Goal: Check status: Check status

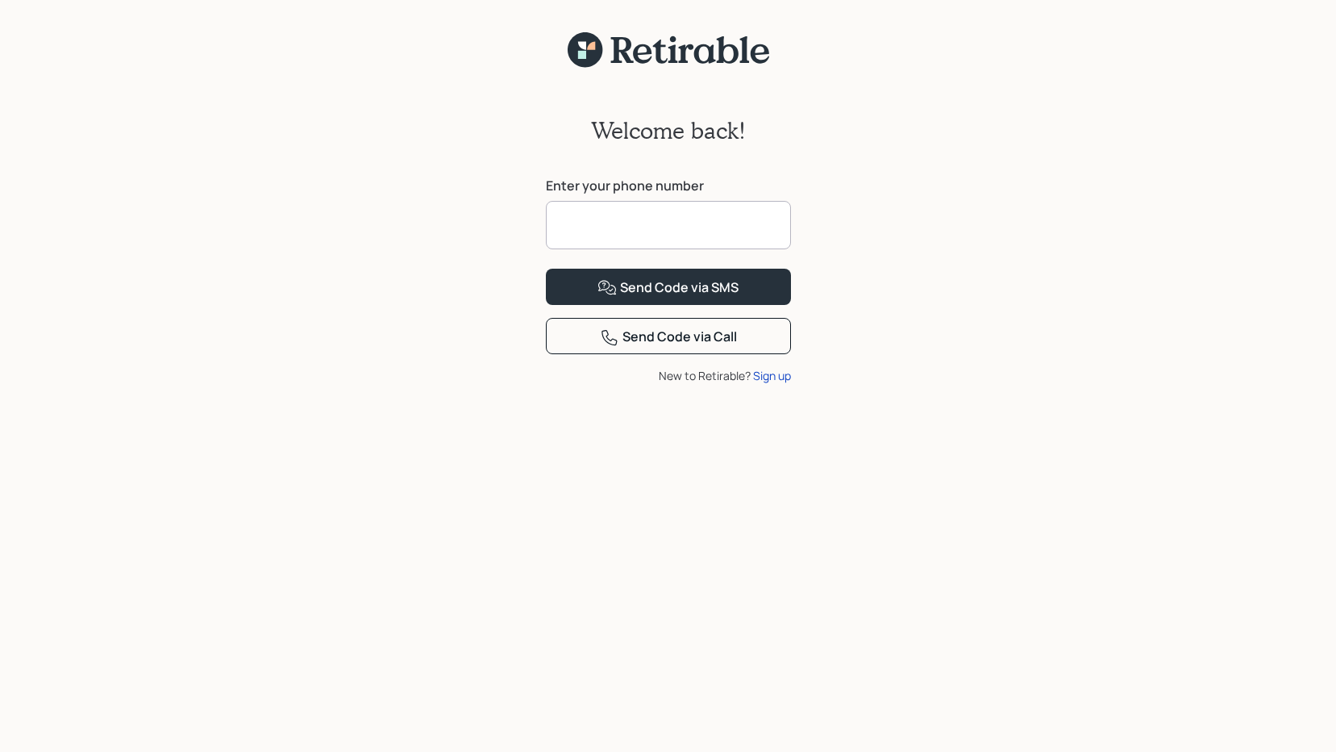
click at [595, 235] on input at bounding box center [668, 225] width 245 height 48
type input "**********"
click at [617, 298] on icon at bounding box center [607, 287] width 19 height 19
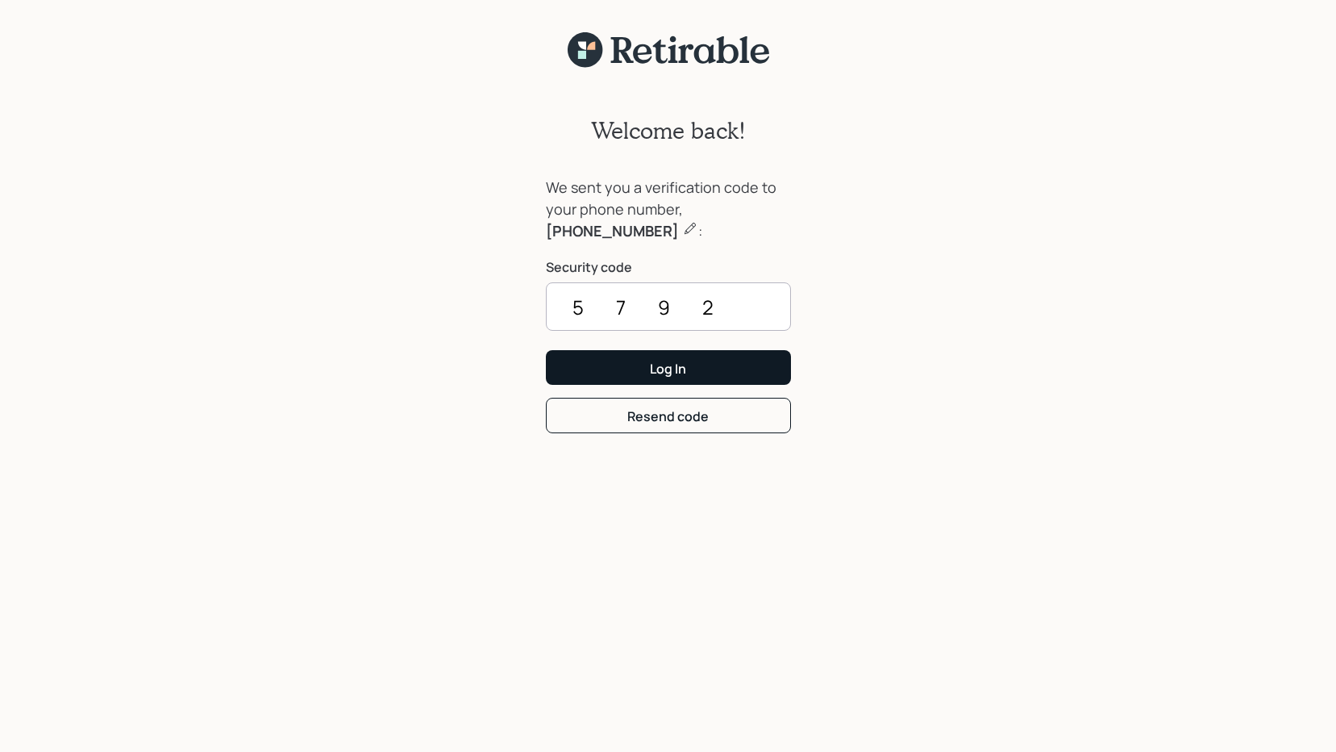
type input "5792"
click at [653, 365] on div "Log In" at bounding box center [668, 369] width 36 height 18
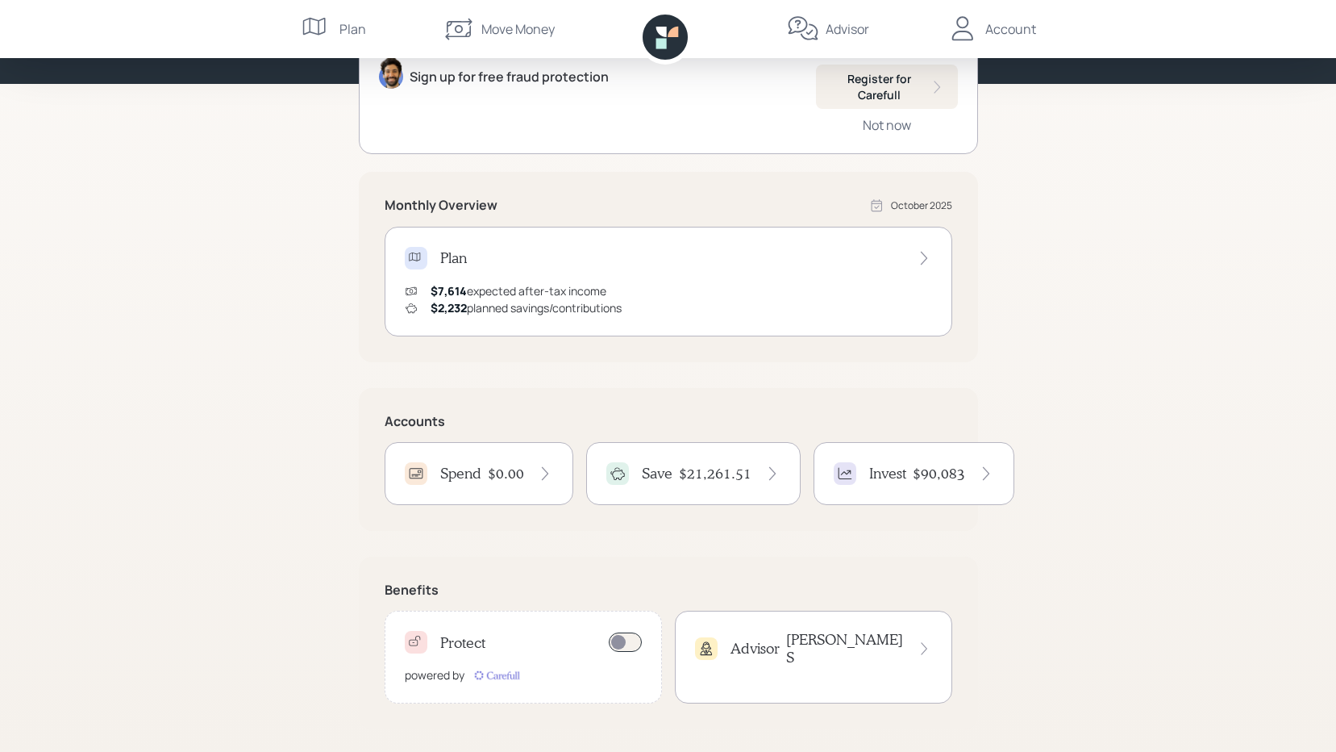
scroll to position [187, 0]
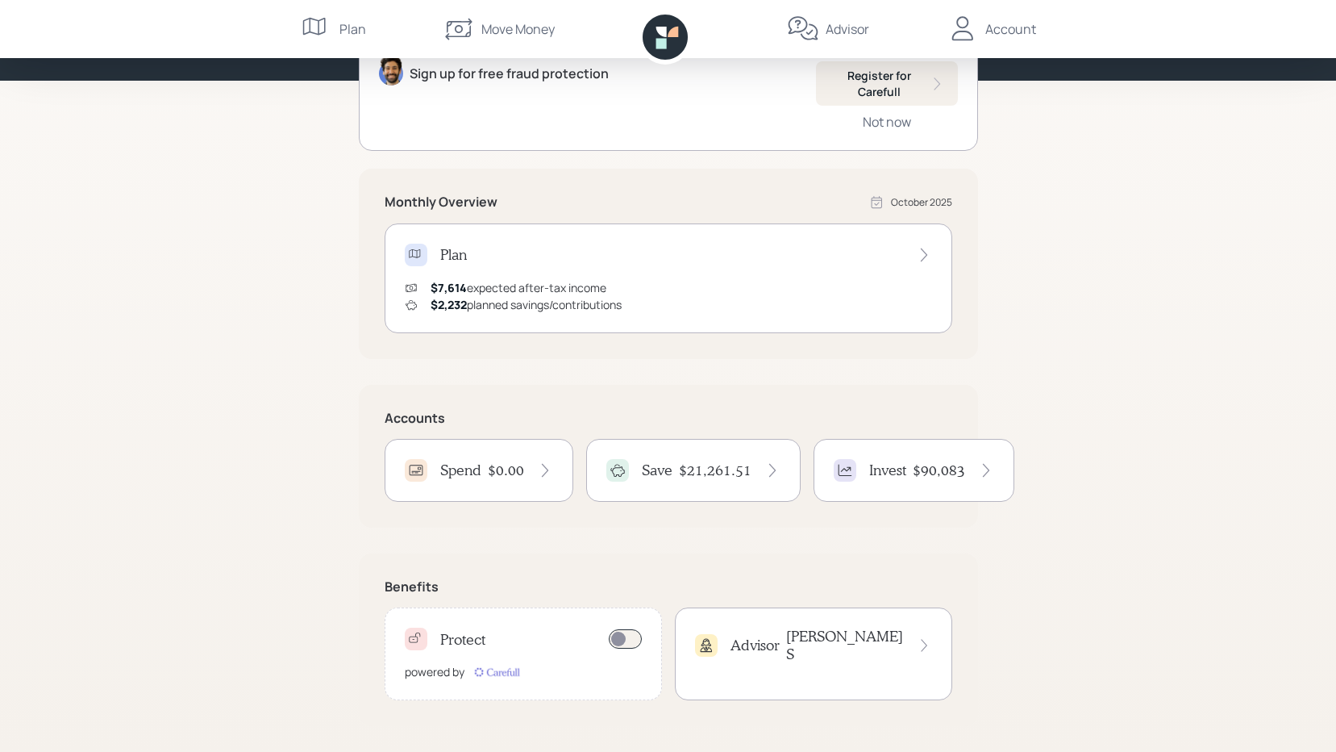
click at [767, 475] on icon at bounding box center [773, 470] width 16 height 16
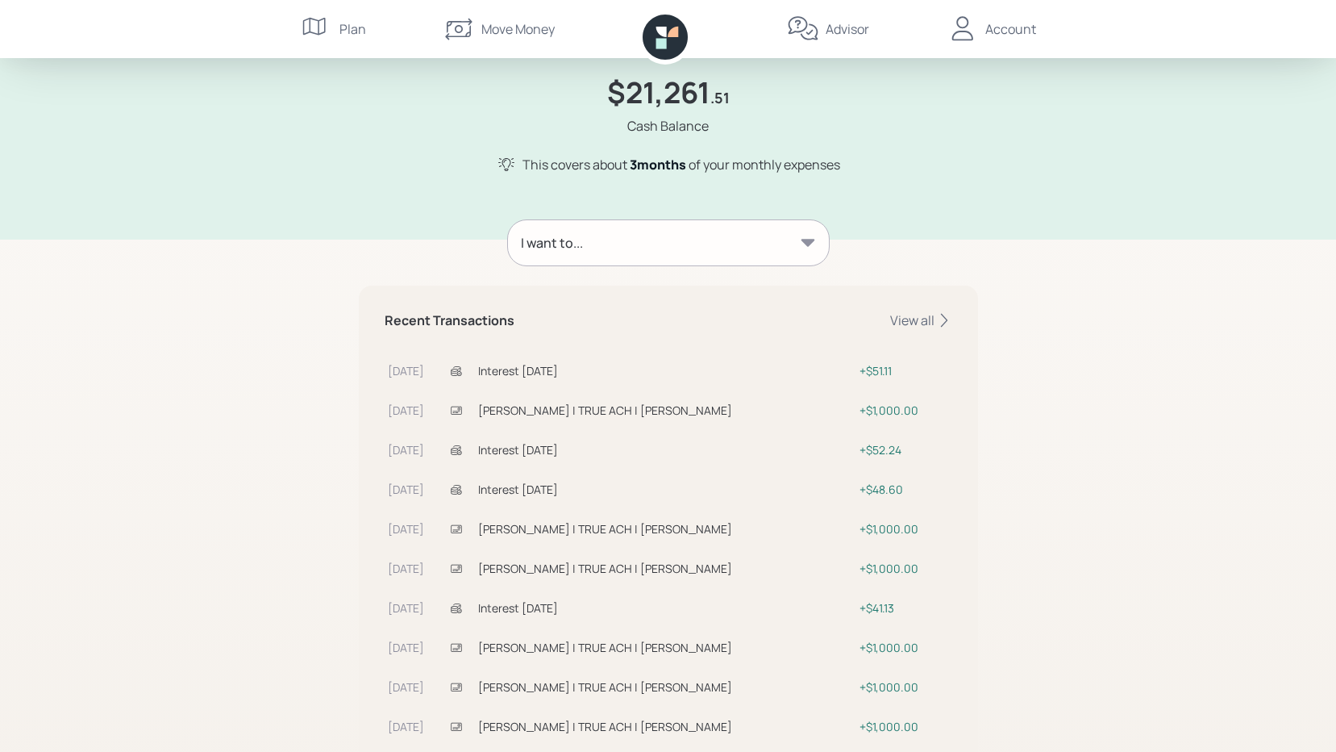
scroll to position [144, 0]
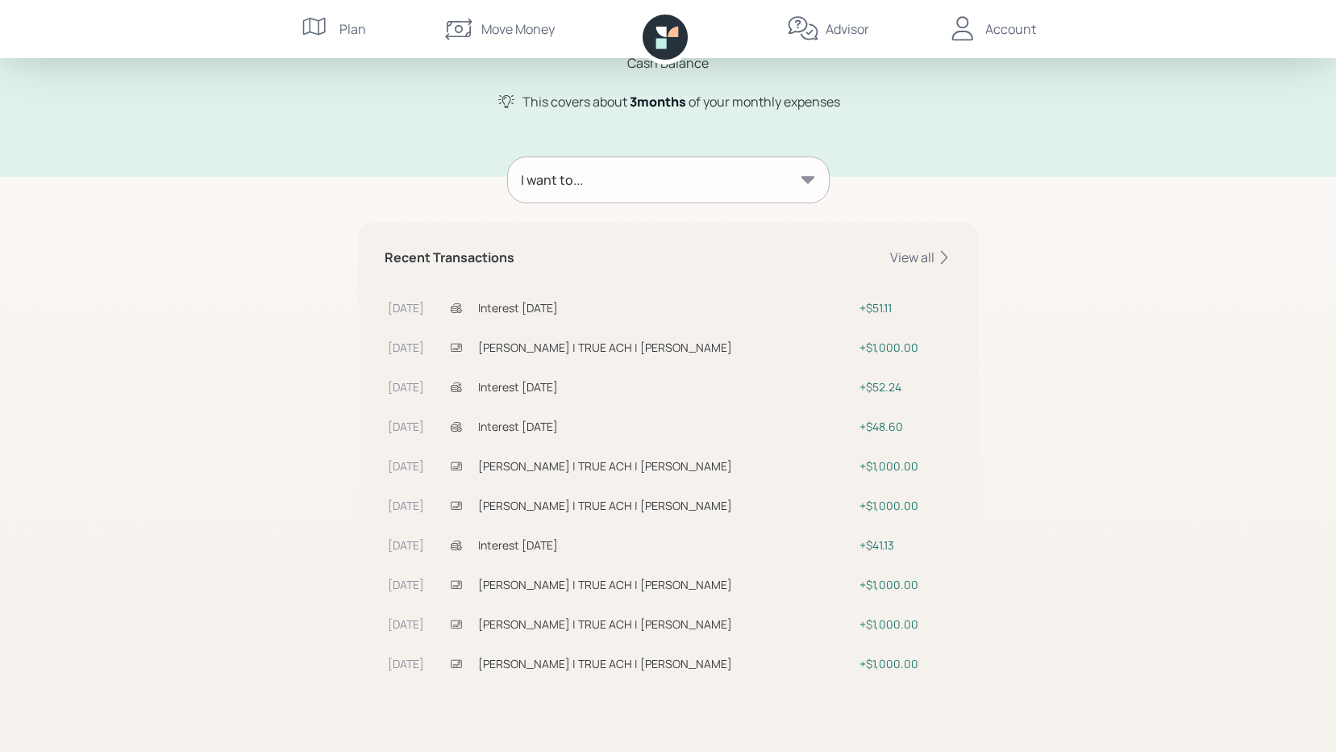
click at [807, 183] on icon at bounding box center [808, 179] width 14 height 7
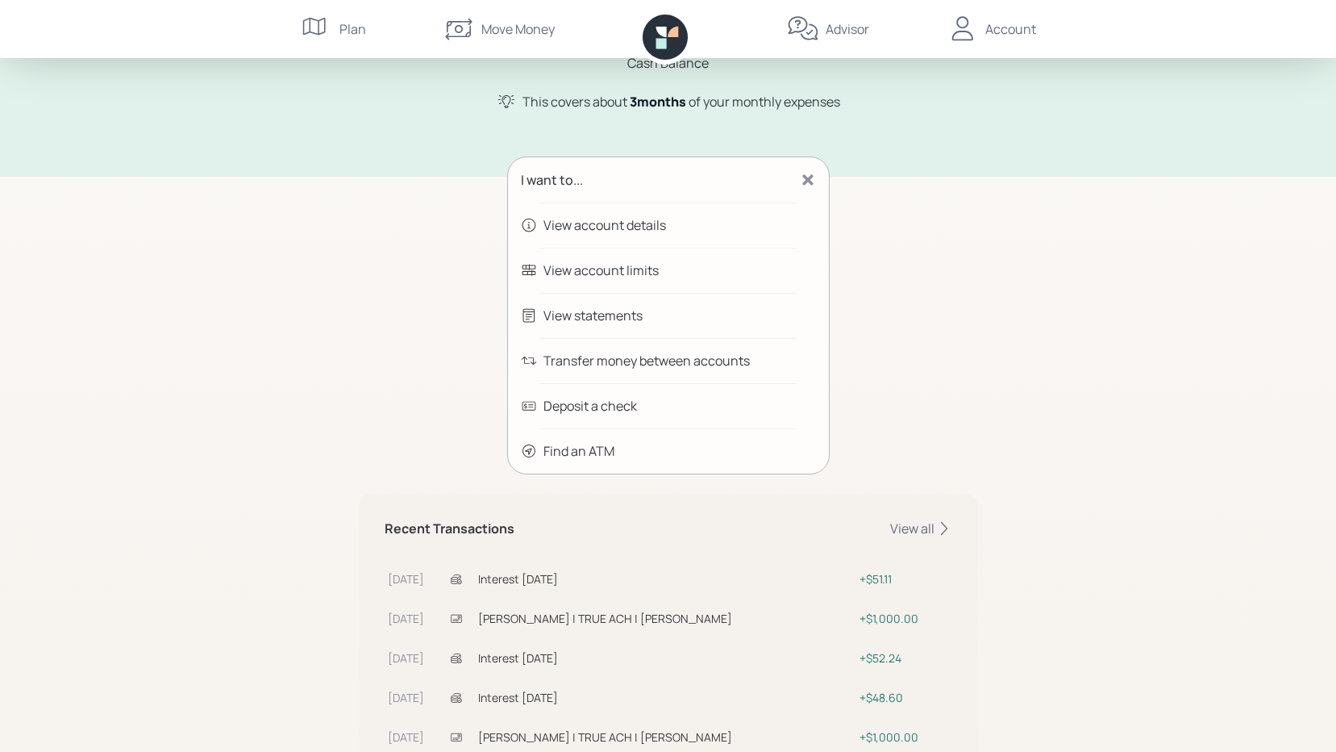
click at [1010, 248] on div "Save Help $21,261 .51 Cash Balance This covers about 3 month s of your monthly …" at bounding box center [668, 439] width 1336 height 1166
click at [802, 175] on icon at bounding box center [808, 180] width 16 height 16
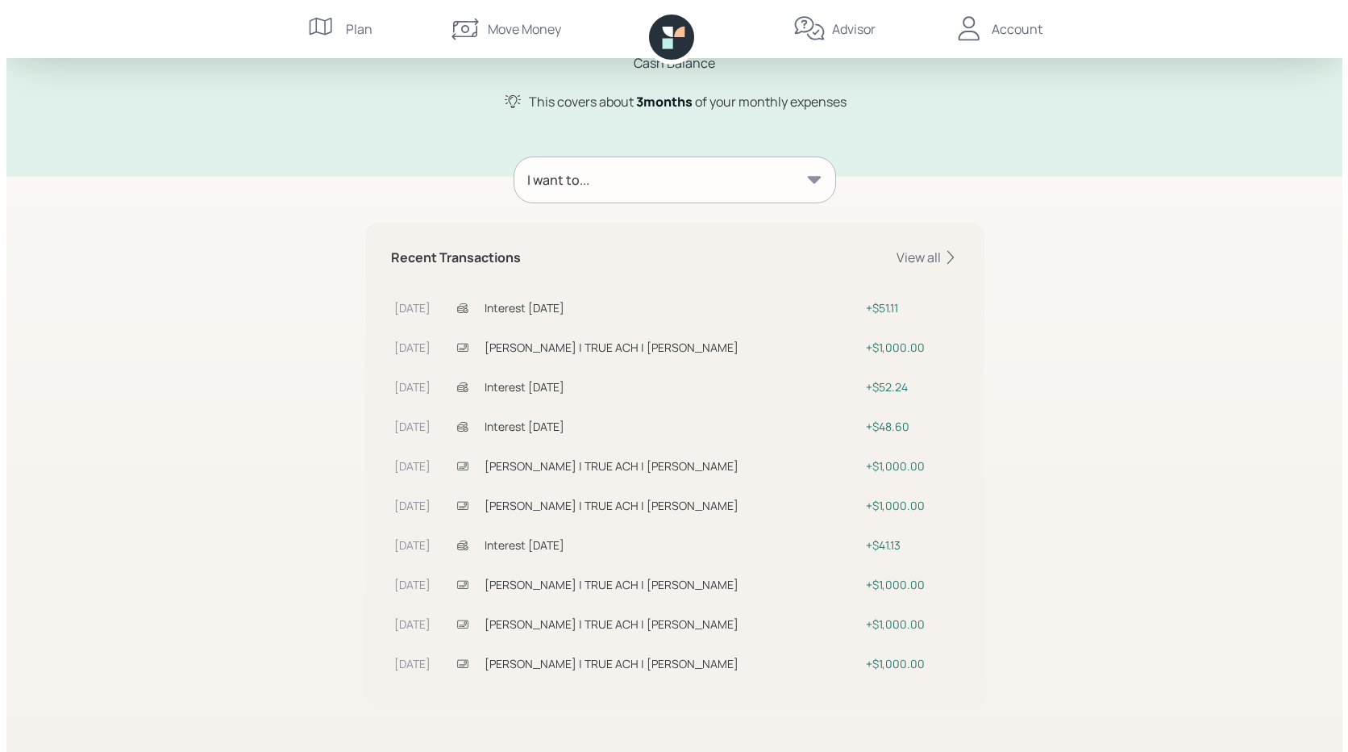
scroll to position [63, 0]
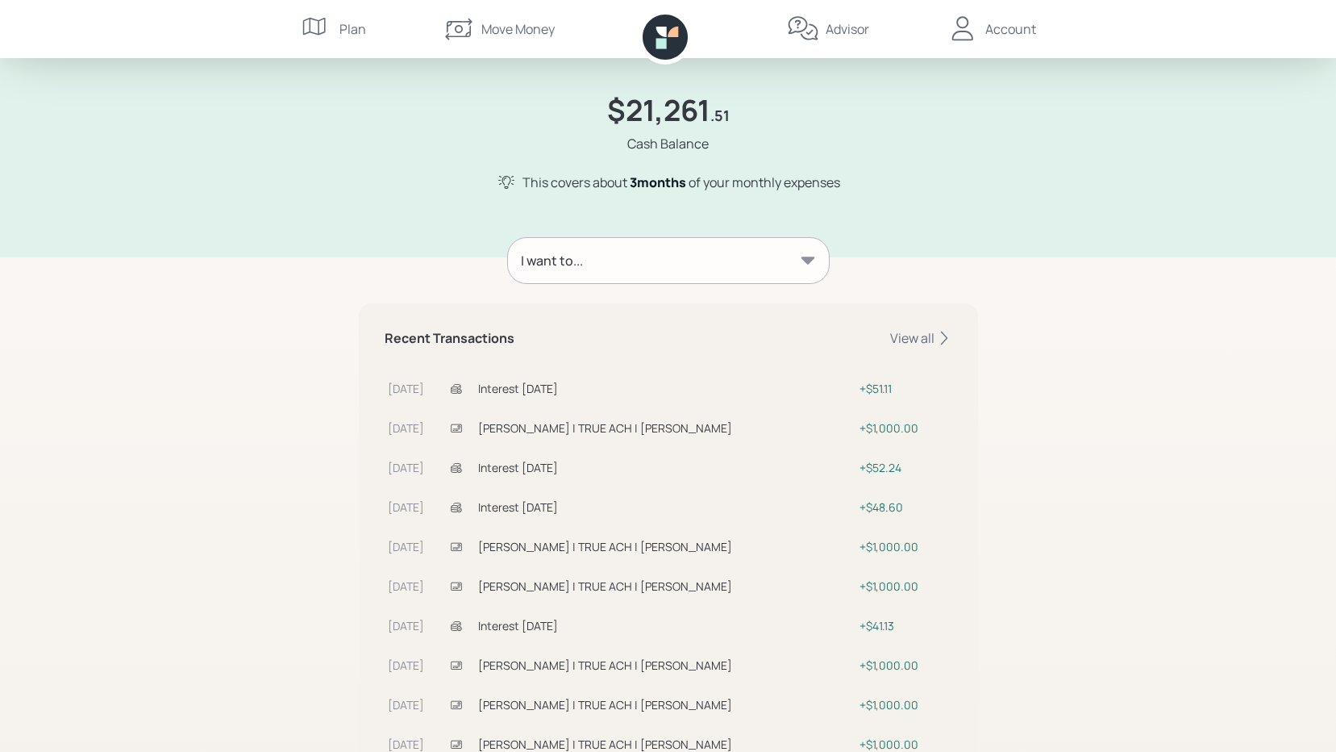
click at [802, 259] on icon at bounding box center [808, 260] width 16 height 16
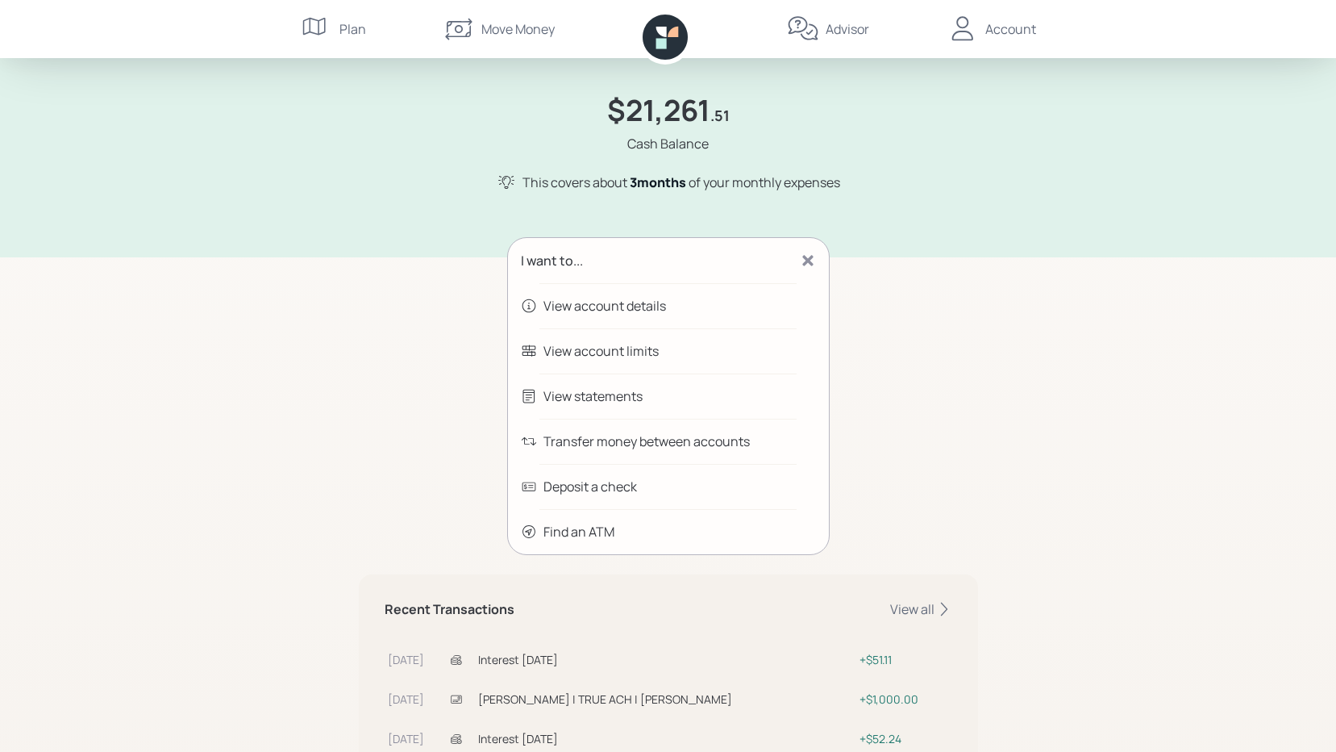
click at [650, 310] on div "View account details" at bounding box center [605, 305] width 123 height 19
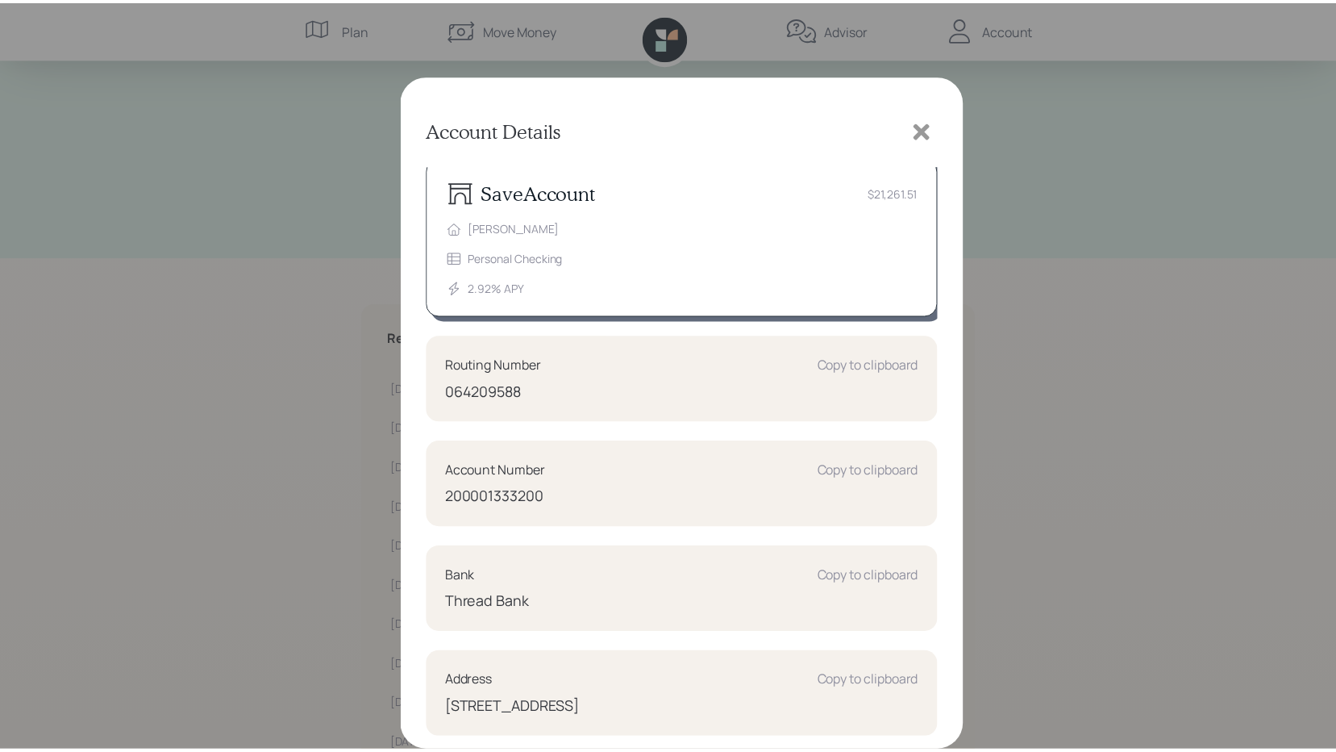
scroll to position [0, 0]
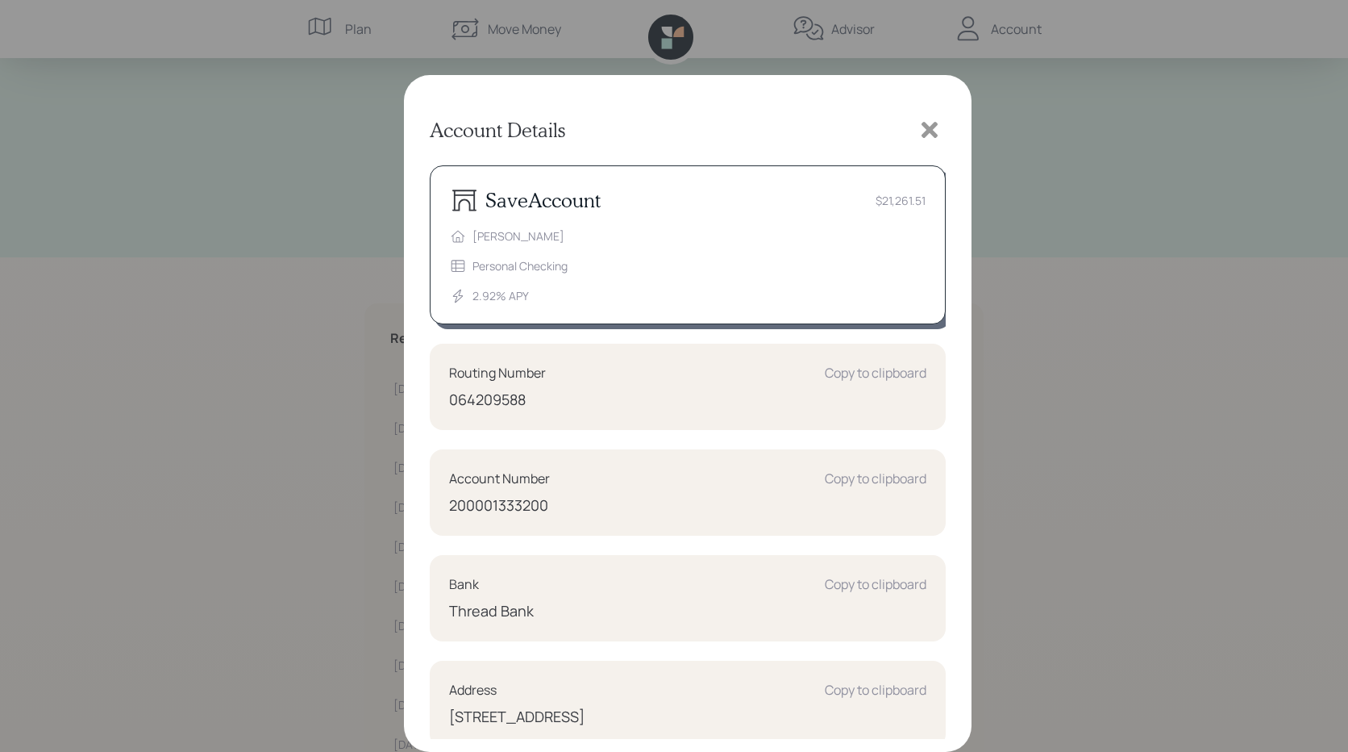
click at [927, 137] on icon at bounding box center [930, 130] width 24 height 24
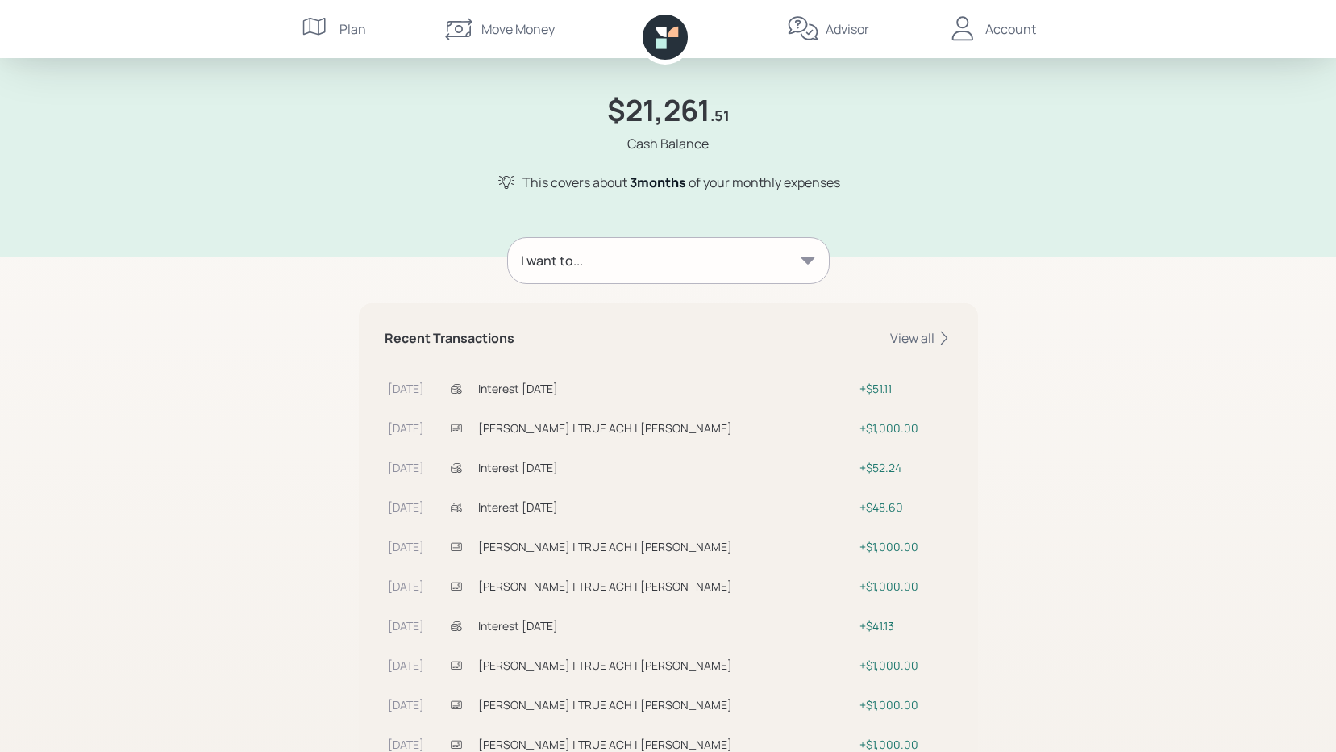
click at [747, 266] on div "I want to..." at bounding box center [668, 260] width 321 height 45
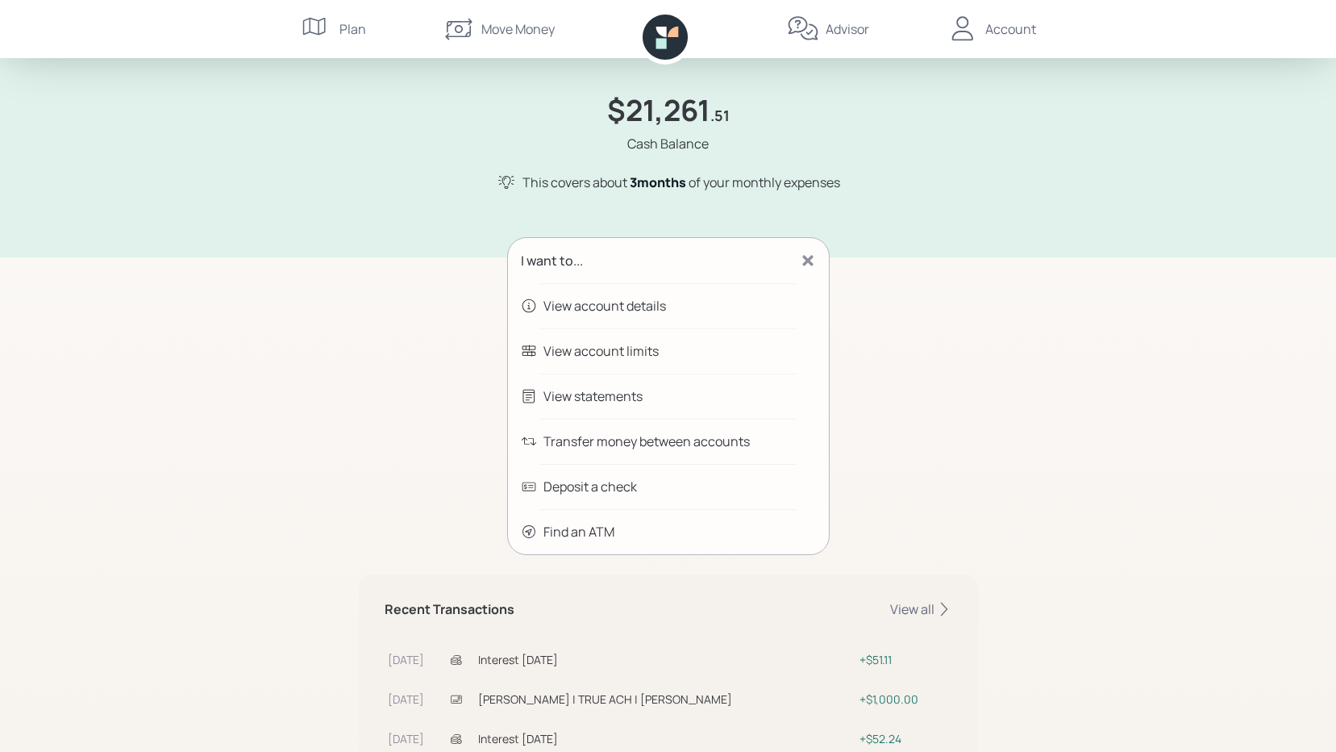
click at [624, 394] on div "View statements" at bounding box center [593, 395] width 99 height 19
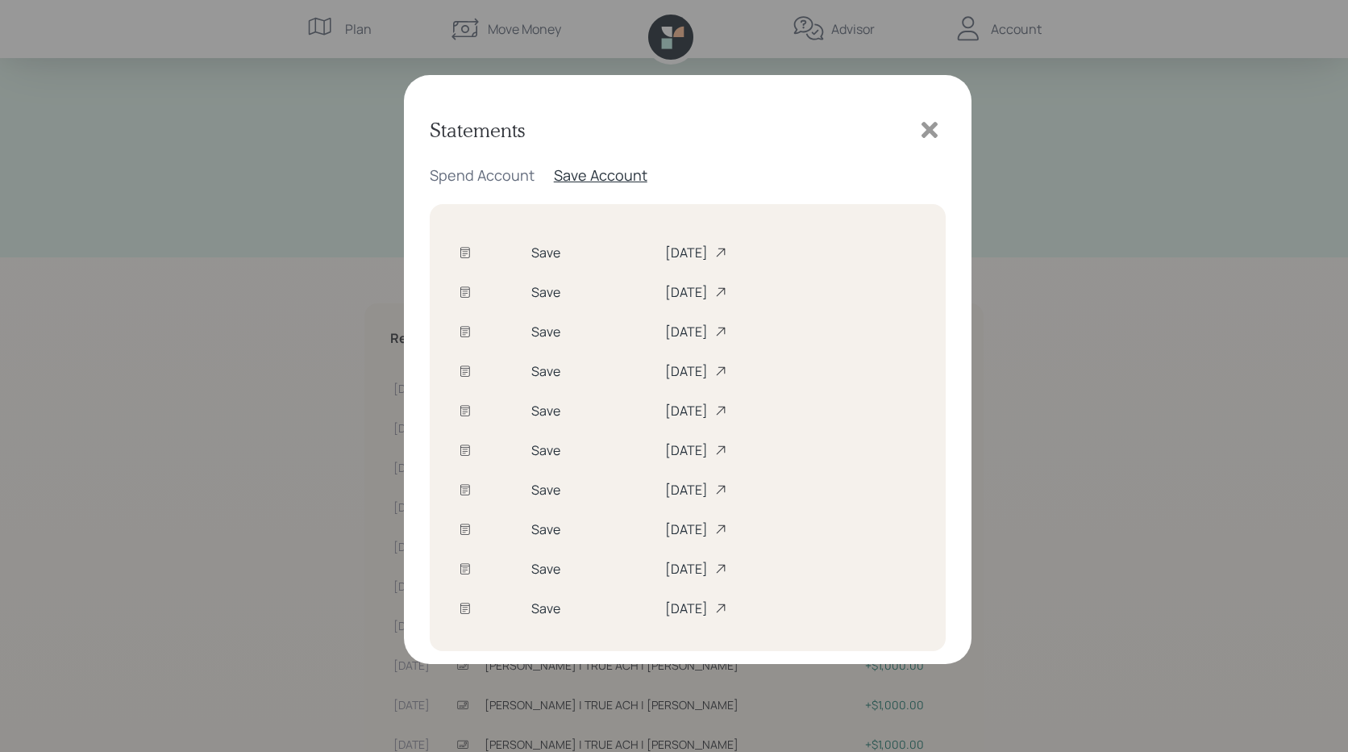
click at [665, 610] on div "[DATE]" at bounding box center [791, 608] width 252 height 18
click at [936, 135] on icon at bounding box center [930, 130] width 16 height 16
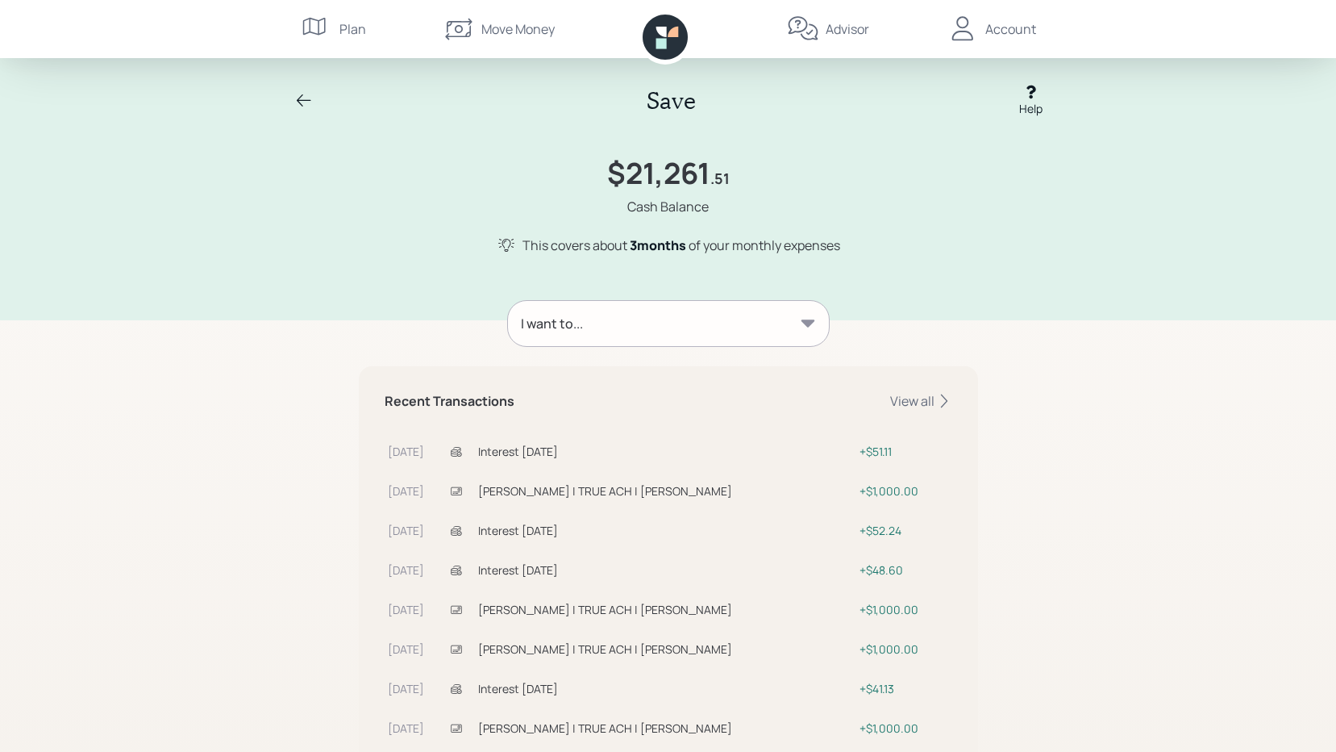
click at [803, 318] on icon at bounding box center [808, 323] width 16 height 16
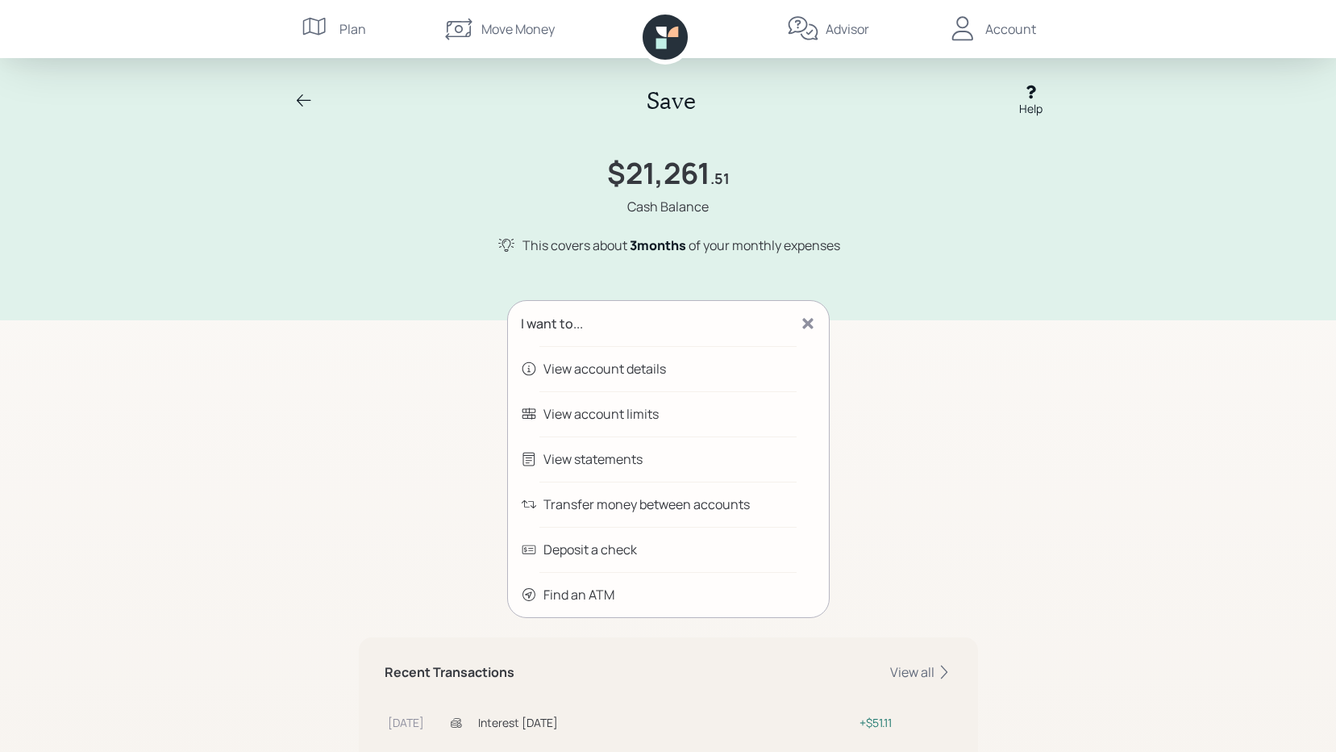
click at [811, 325] on icon at bounding box center [808, 323] width 16 height 16
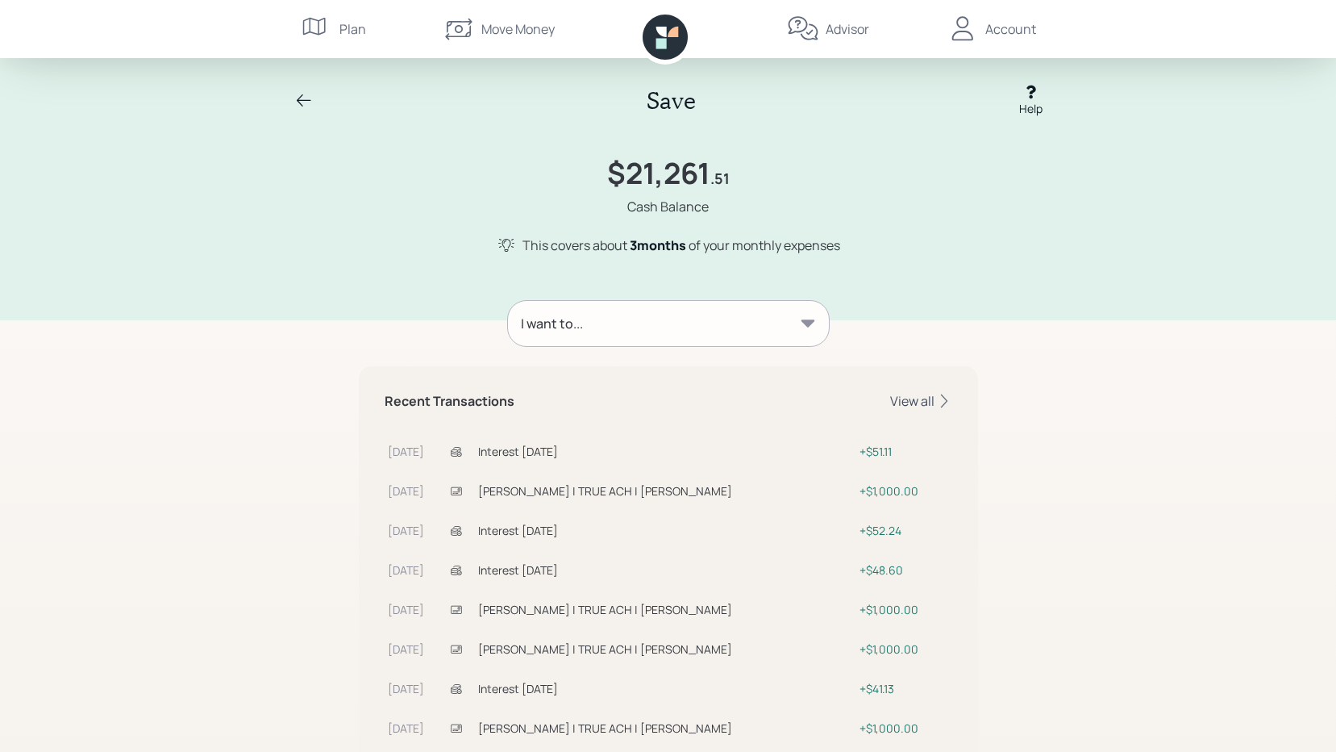
click at [918, 398] on div "View all" at bounding box center [921, 401] width 62 height 18
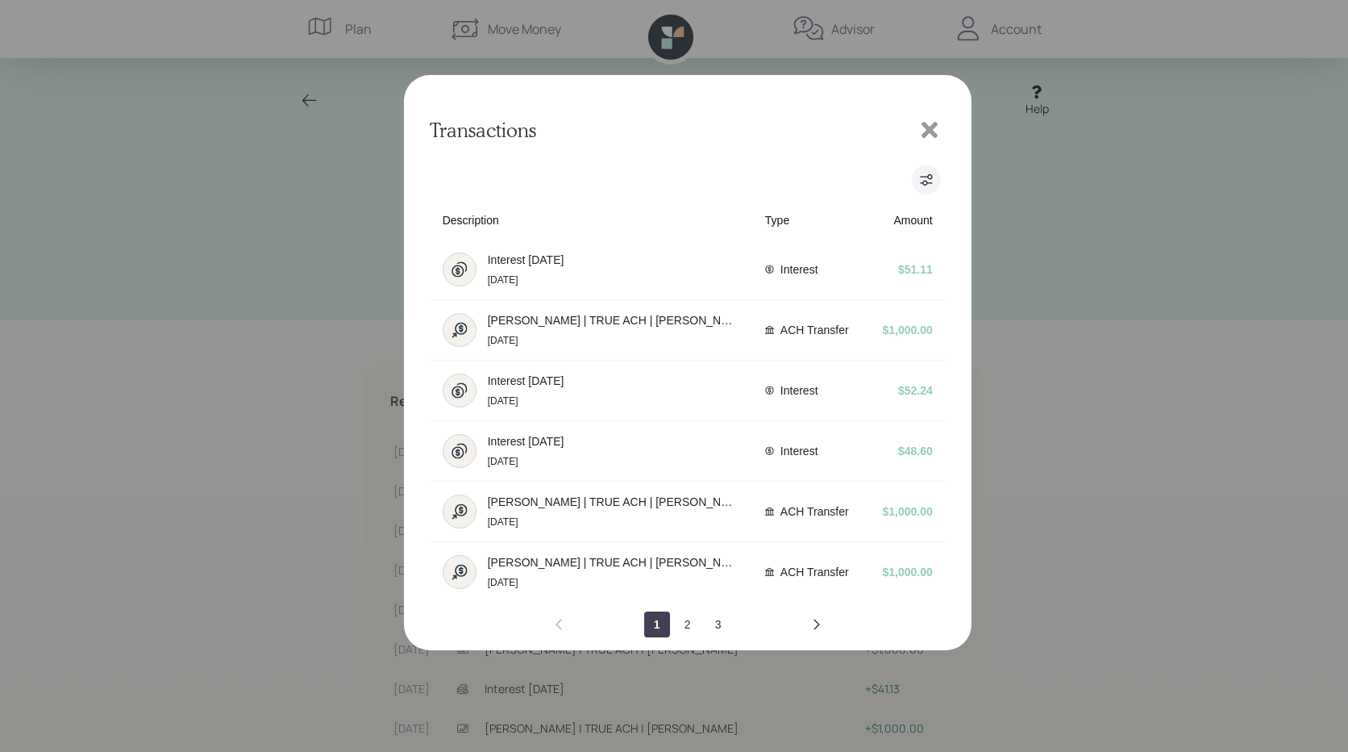
click at [923, 188] on icon "filters" at bounding box center [926, 179] width 13 height 19
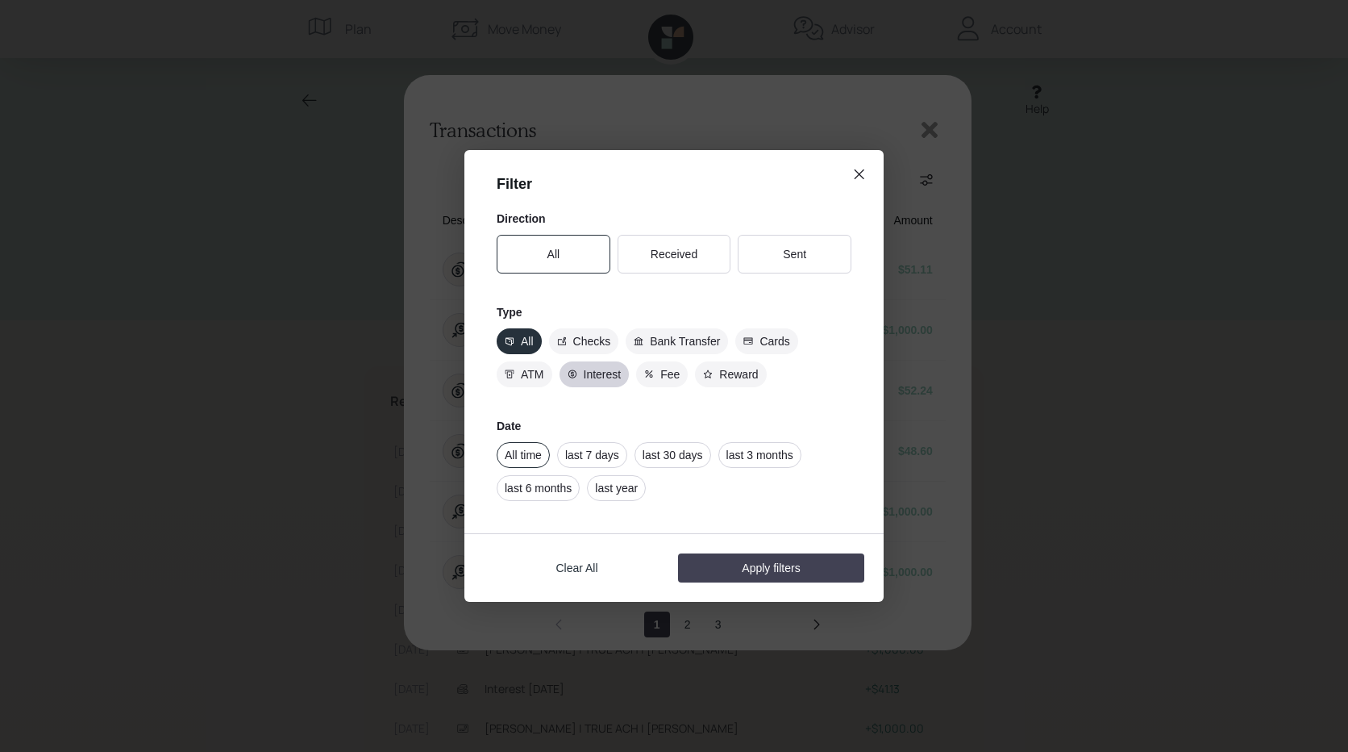
click at [599, 373] on span "Interest" at bounding box center [603, 374] width 38 height 13
click at [568, 374] on input "Interest" at bounding box center [568, 374] width 0 height 0
click at [522, 452] on label "All time" at bounding box center [523, 455] width 53 height 26
click at [505, 455] on input "All time" at bounding box center [505, 455] width 0 height 0
click at [762, 570] on button "Apply filters" at bounding box center [771, 567] width 186 height 29
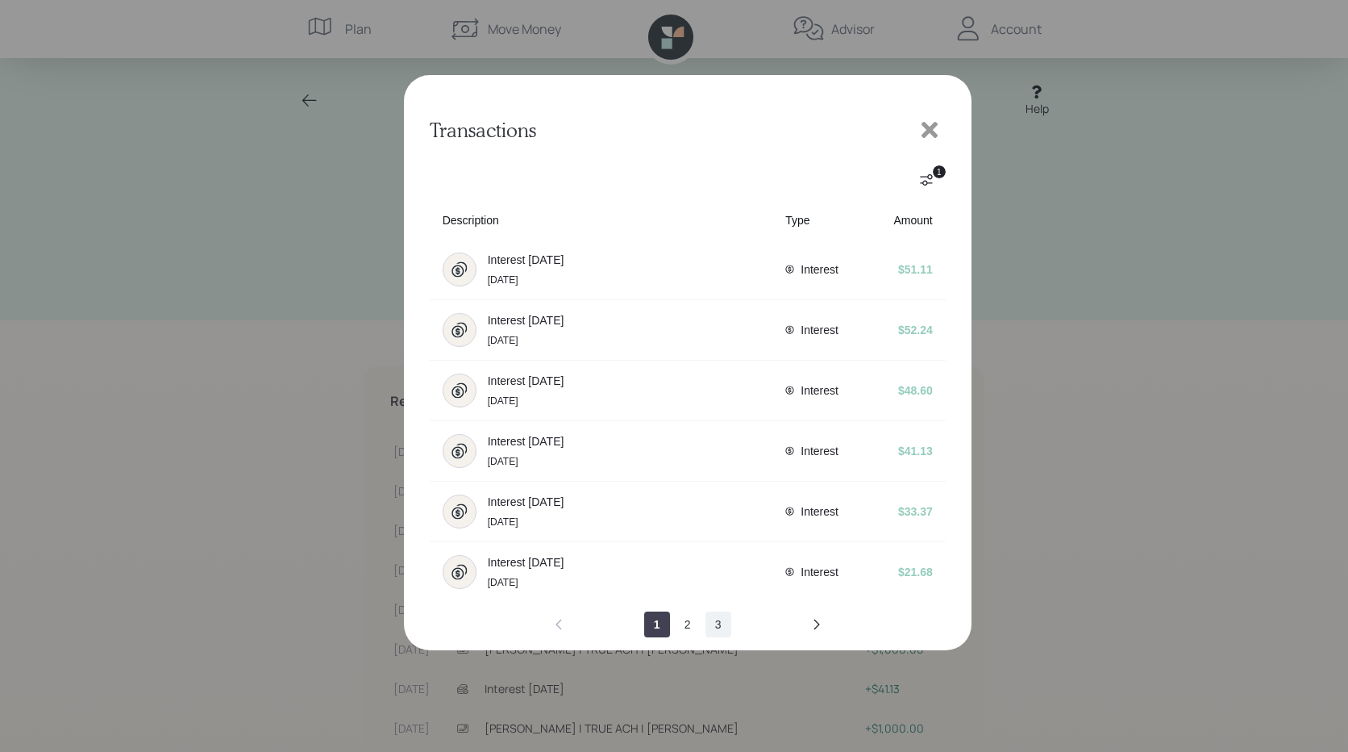
click at [713, 628] on button "3" at bounding box center [719, 624] width 26 height 26
click at [675, 623] on button "2" at bounding box center [673, 624] width 26 height 26
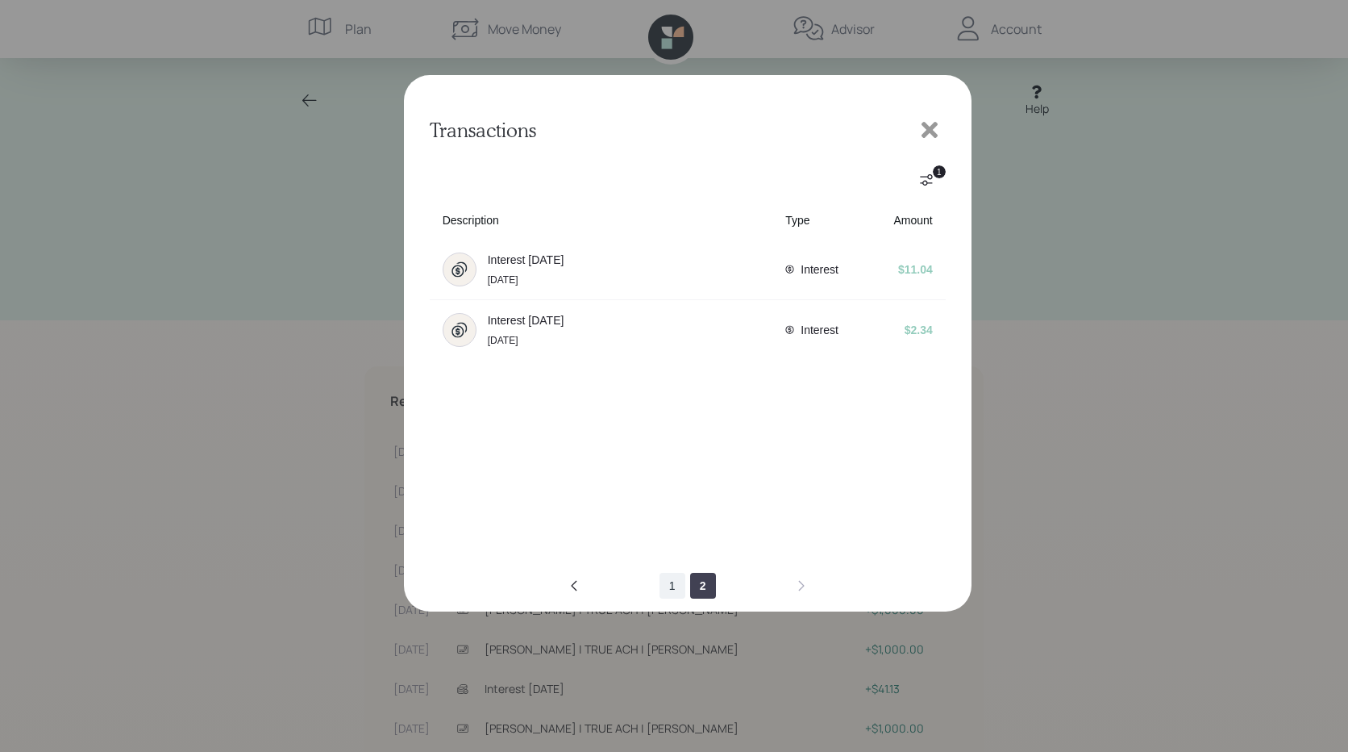
click at [675, 588] on button "1" at bounding box center [673, 586] width 26 height 26
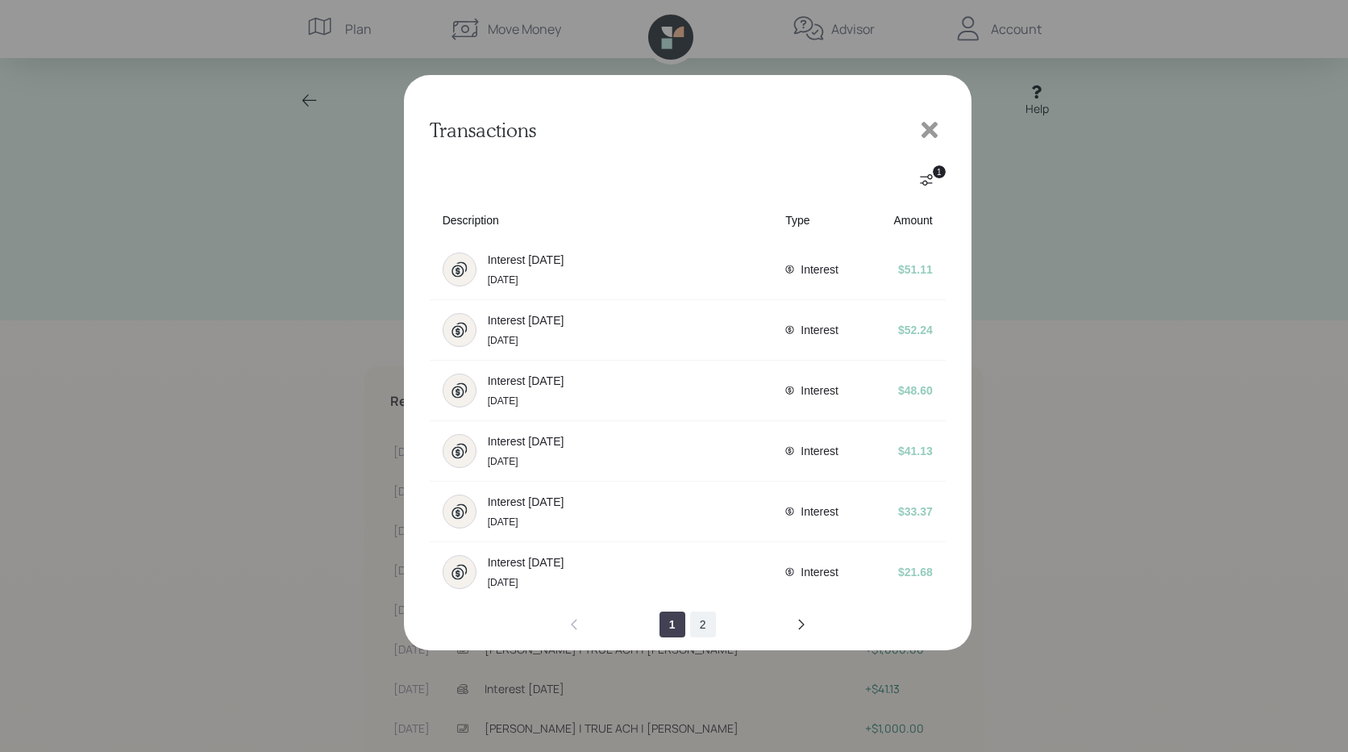
click at [702, 623] on button "2" at bounding box center [703, 624] width 26 height 26
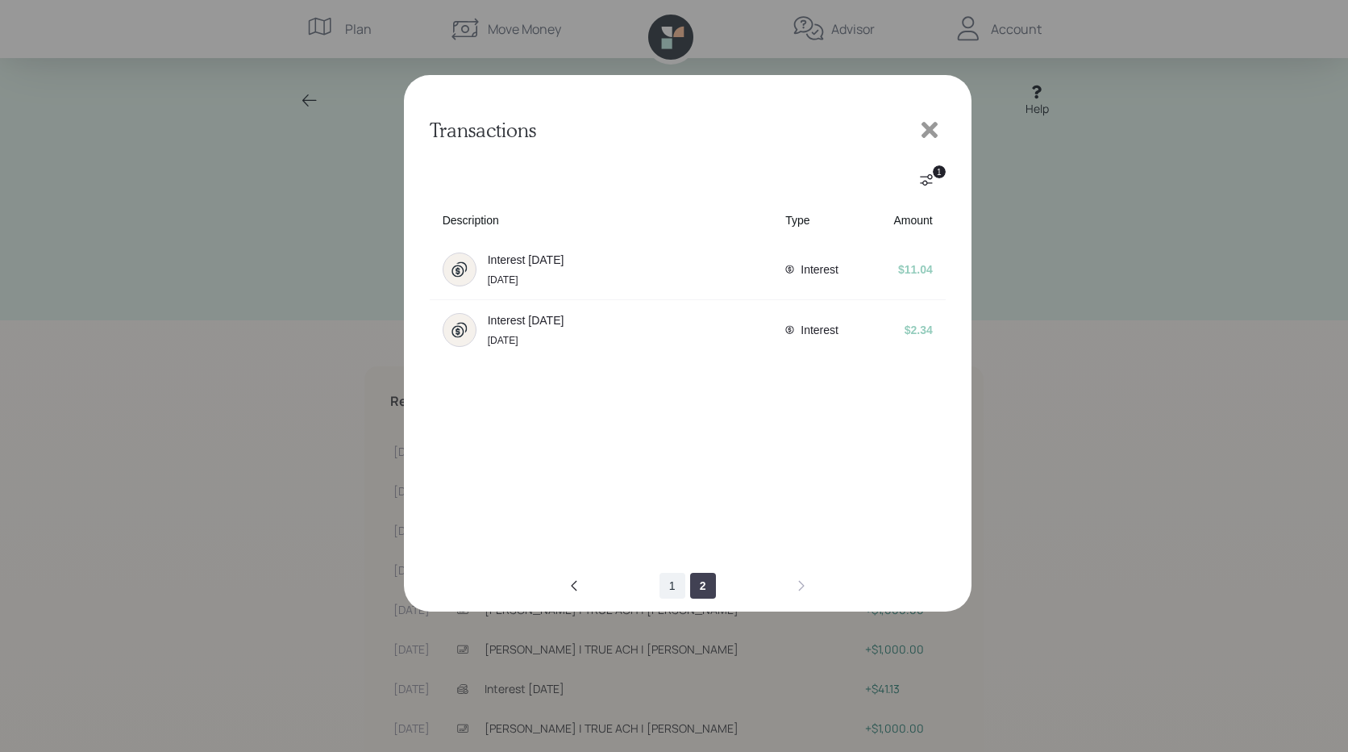
click at [677, 586] on button "1" at bounding box center [673, 586] width 26 height 26
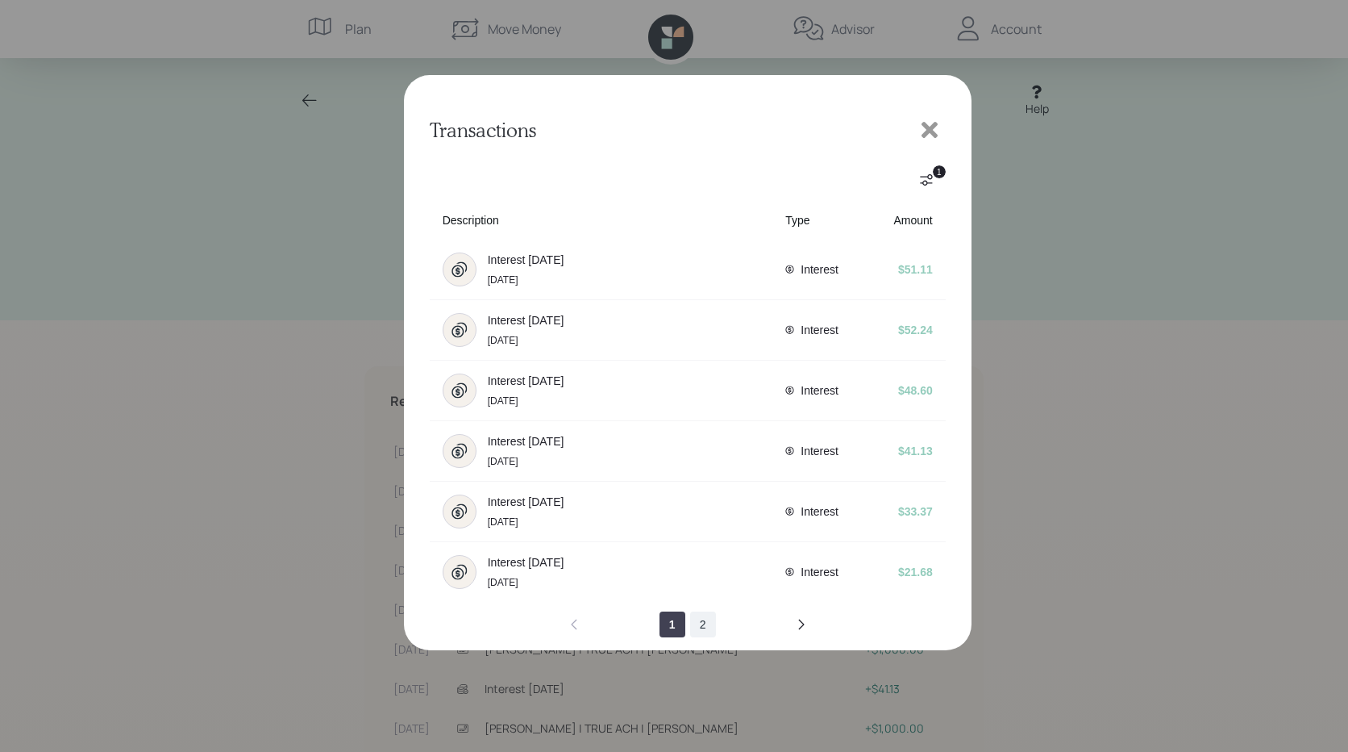
click at [702, 624] on button "2" at bounding box center [703, 624] width 26 height 26
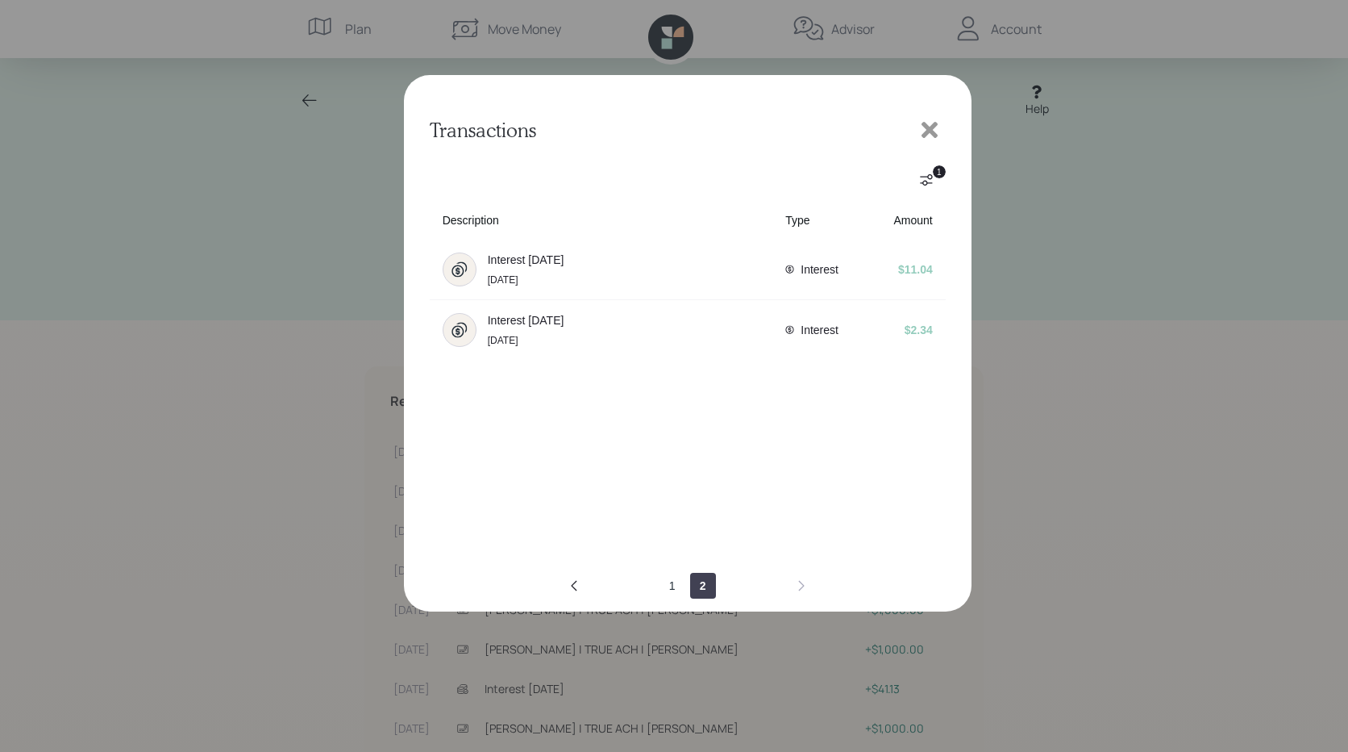
click at [931, 131] on icon at bounding box center [930, 130] width 16 height 16
